Goal: Task Accomplishment & Management: Complete application form

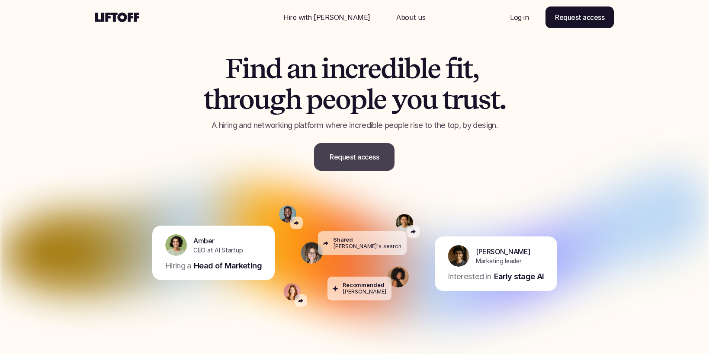
click at [346, 160] on p "Request access" at bounding box center [354, 157] width 49 height 10
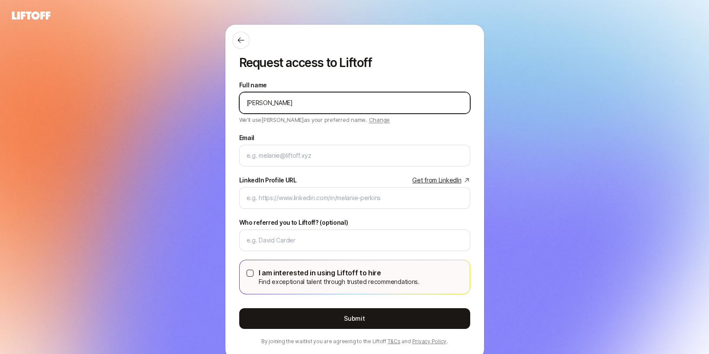
type input "Patrick O'Neill"
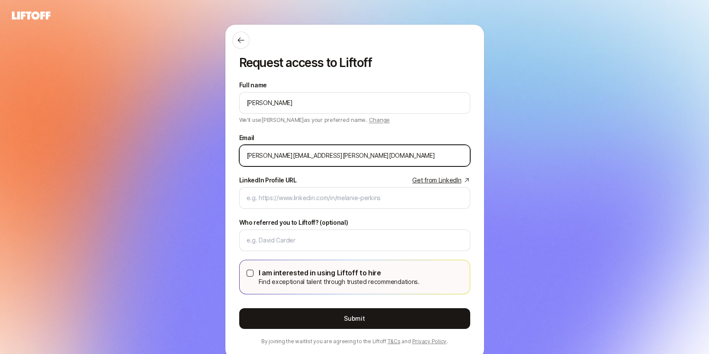
type input "patrick.oneill@thrivecap.com"
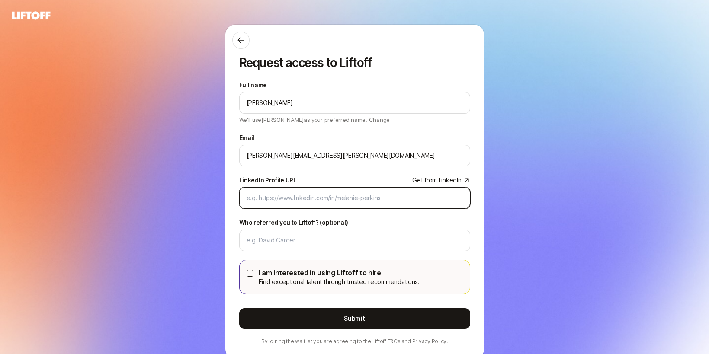
click at [281, 195] on input "LinkedIn Profile URL Get from LinkedIn" at bounding box center [355, 198] width 216 height 10
paste input "https://www.linkedin.com/in/patrickrecruits/"
type input "https://www.linkedin.com/in/patrickrecruits/"
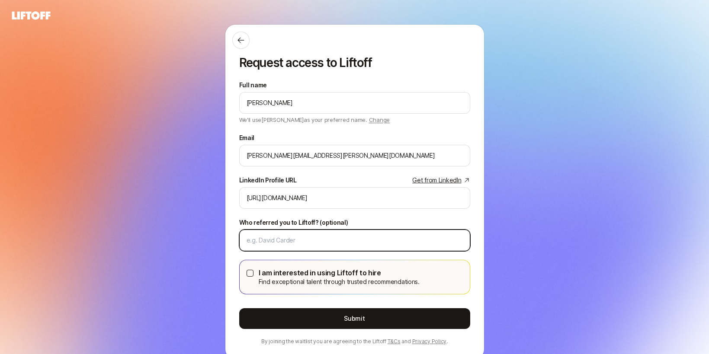
click at [268, 235] on input "Who referred you to Liftoff? (optional)" at bounding box center [355, 240] width 216 height 10
type input "D"
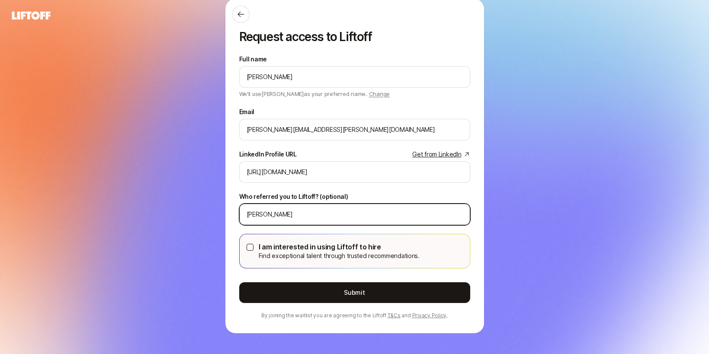
scroll to position [30, 0]
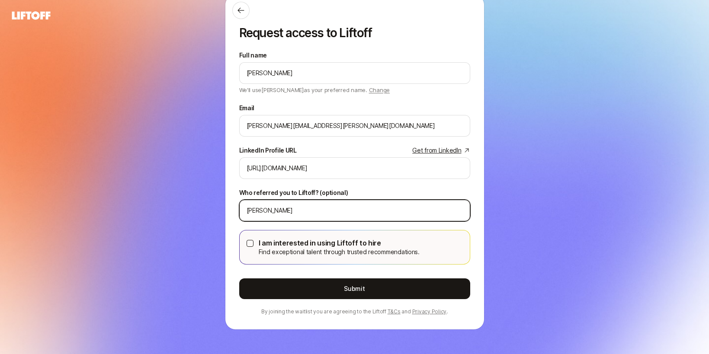
type input "Sam Teller"
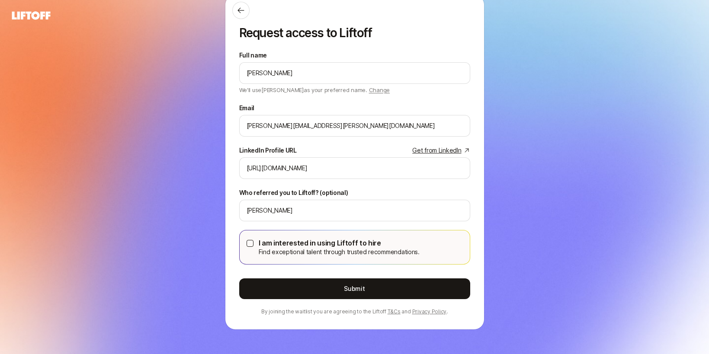
click at [244, 244] on label "I am interested in using Liftoff to hire Find exceptional talent through truste…" at bounding box center [355, 248] width 230 height 34
click at [247, 244] on button "I am interested in using Liftoff to hire Find exceptional talent through truste…" at bounding box center [250, 243] width 7 height 7
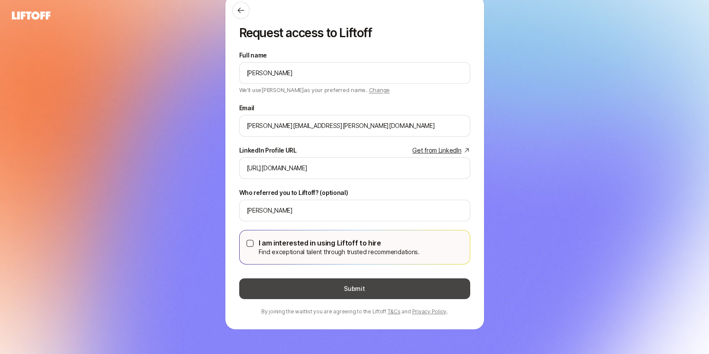
click at [340, 289] on button "Submit" at bounding box center [354, 289] width 231 height 21
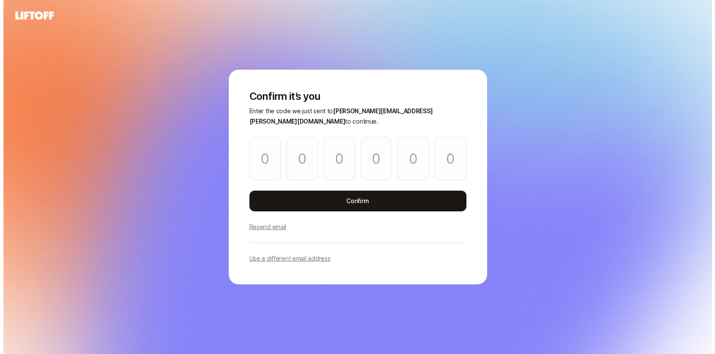
scroll to position [0, 0]
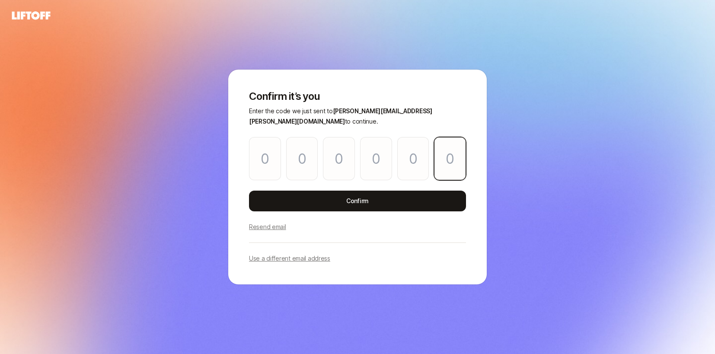
paste input "5"
type input "3"
type input "7"
type input "4"
type input "0"
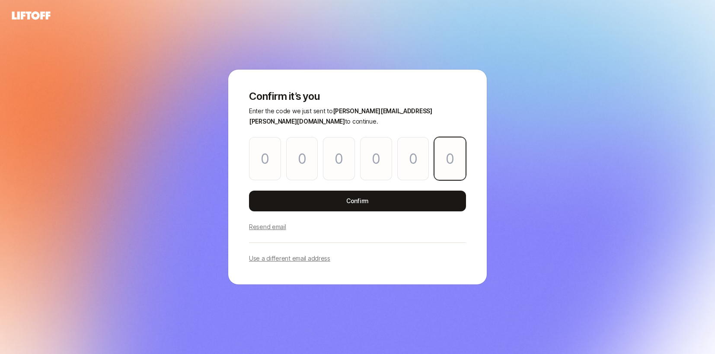
type input "7"
type input "5"
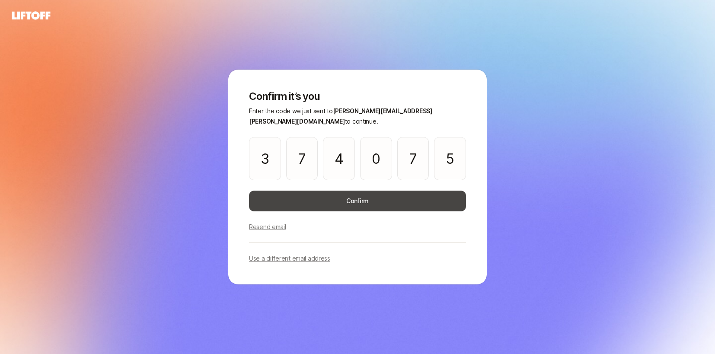
click at [307, 196] on button "Confirm" at bounding box center [357, 201] width 217 height 21
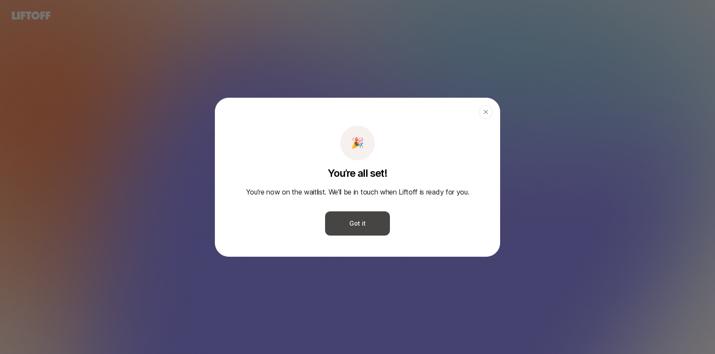
click at [355, 225] on button "Got it" at bounding box center [357, 224] width 65 height 24
